Goal: Information Seeking & Learning: Find specific fact

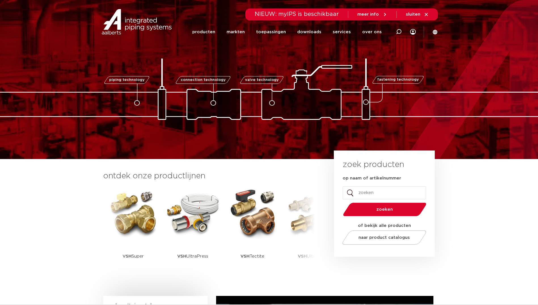
click at [402, 30] on div at bounding box center [398, 31] width 23 height 43
click at [400, 30] on icon at bounding box center [398, 32] width 8 height 8
click at [400, 31] on icon at bounding box center [398, 31] width 7 height 7
paste input "6243G"
type input "6243G"
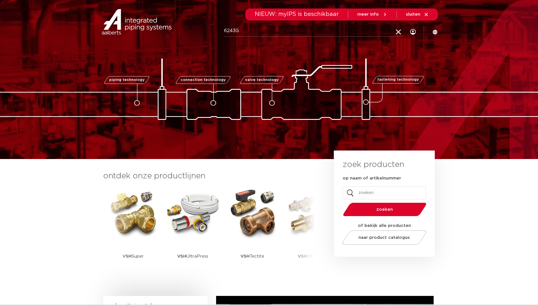
click button "Zoeken" at bounding box center [0, 0] width 0 height 0
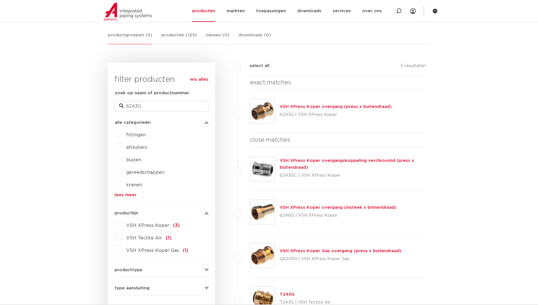
click at [261, 112] on img at bounding box center [262, 111] width 24 height 24
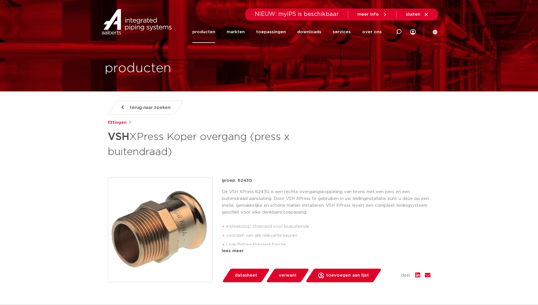
click at [235, 254] on div "lees meer" at bounding box center [326, 250] width 209 height 7
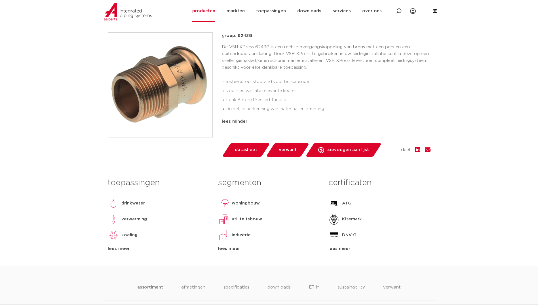
scroll to position [113, 0]
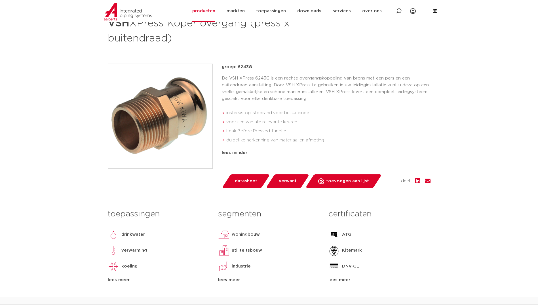
click at [241, 151] on div "lees minder" at bounding box center [326, 152] width 209 height 7
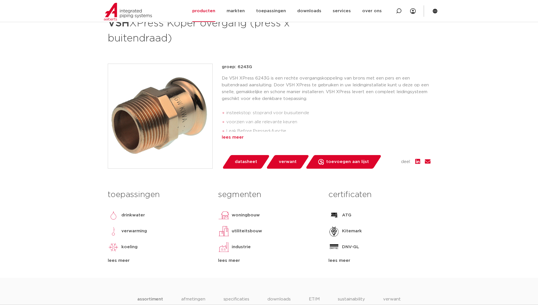
click at [236, 136] on div "lees meer" at bounding box center [326, 137] width 209 height 7
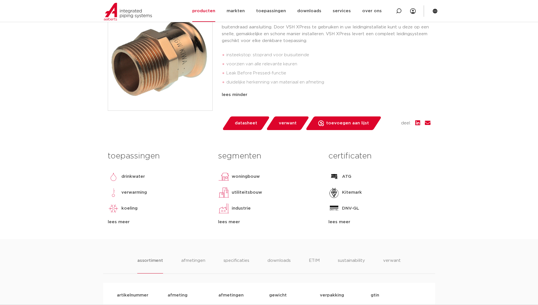
scroll to position [198, 0]
